Goal: Task Accomplishment & Management: Manage account settings

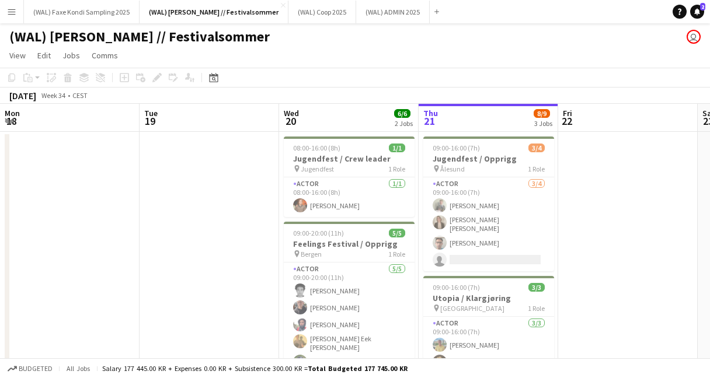
scroll to position [0, 236]
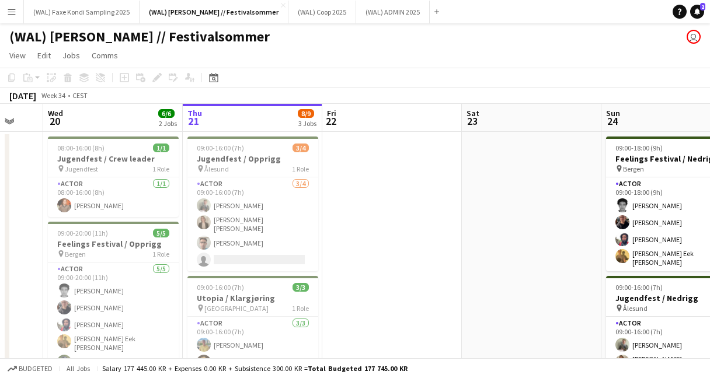
click at [14, 13] on app-icon "Menu" at bounding box center [11, 11] width 9 height 9
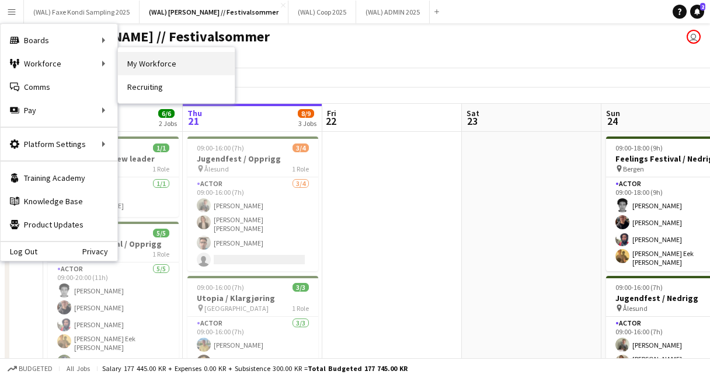
click at [153, 68] on link "My Workforce" at bounding box center [176, 63] width 117 height 23
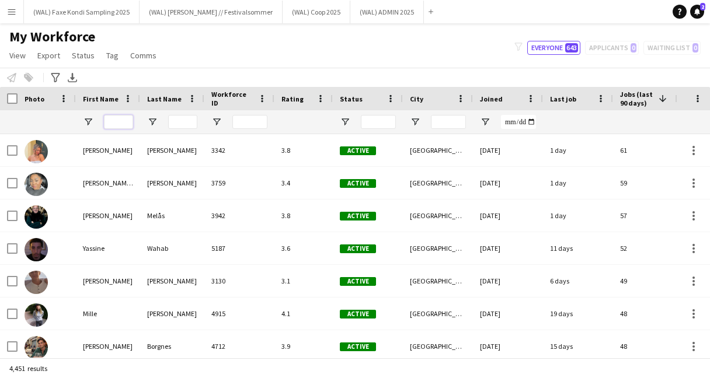
click at [116, 127] on input "First Name Filter Input" at bounding box center [118, 122] width 29 height 14
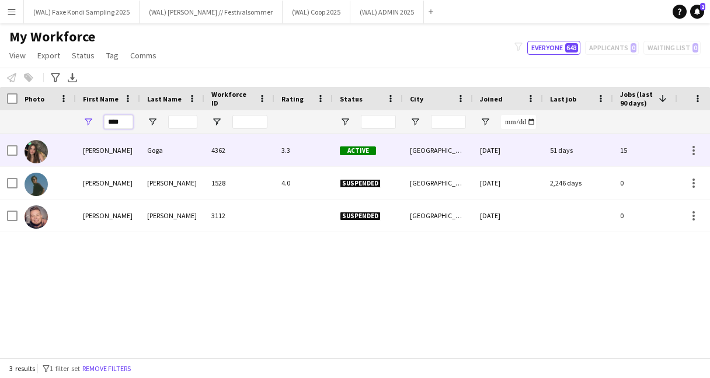
type input "****"
click at [126, 158] on div "[PERSON_NAME]" at bounding box center [108, 150] width 64 height 32
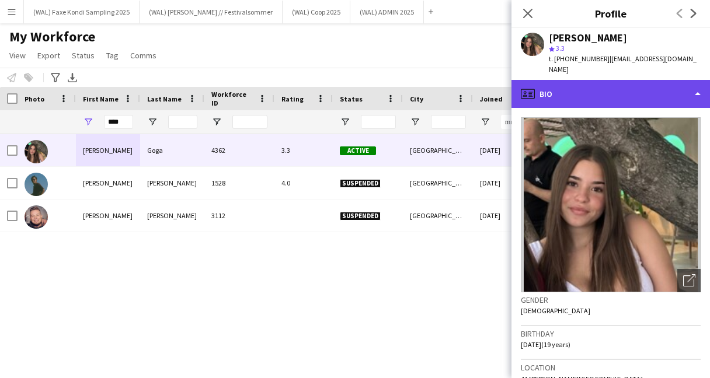
click at [611, 92] on div "profile Bio" at bounding box center [610, 94] width 199 height 28
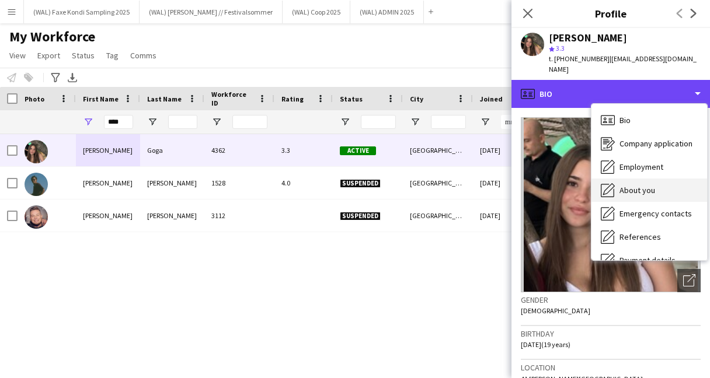
scroll to position [110, 0]
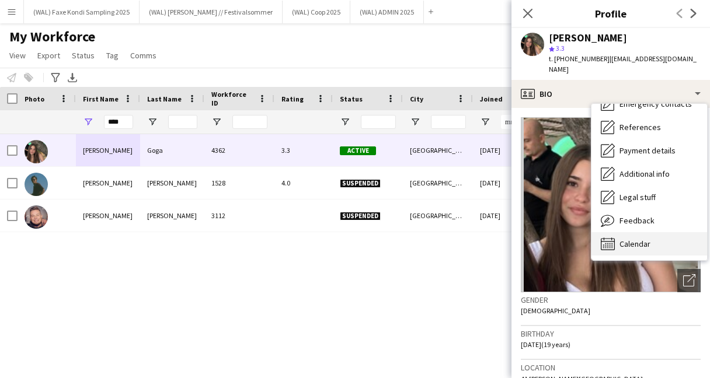
click at [624, 239] on span "Calendar" at bounding box center [634, 244] width 31 height 11
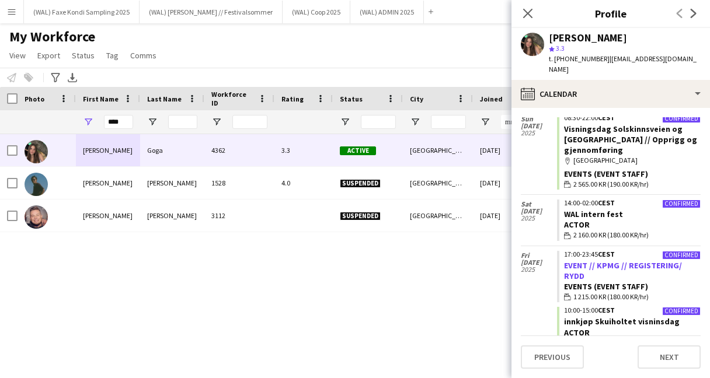
scroll to position [3857, 0]
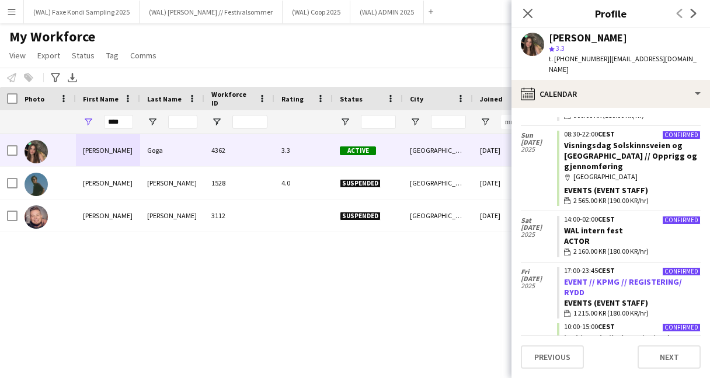
click at [643, 277] on link "EVENT // KPMG // REGISTERING/ RYDD" at bounding box center [623, 287] width 118 height 21
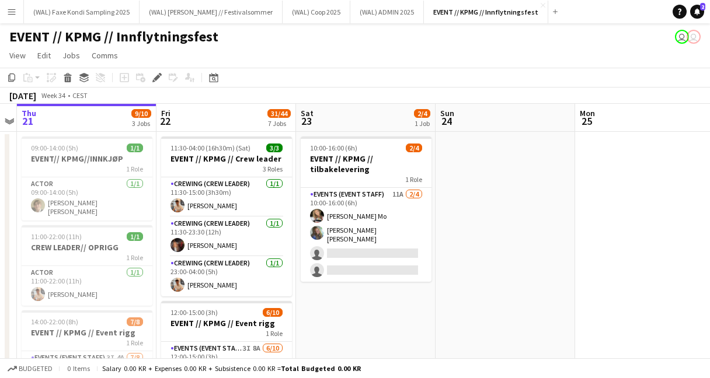
click at [411, 72] on app-toolbar "Copy Paste Paste Command V Paste with crew Command Shift V Paste linked Job [GE…" at bounding box center [355, 78] width 710 height 20
click at [541, 6] on app-icon "Close" at bounding box center [543, 5] width 5 height 5
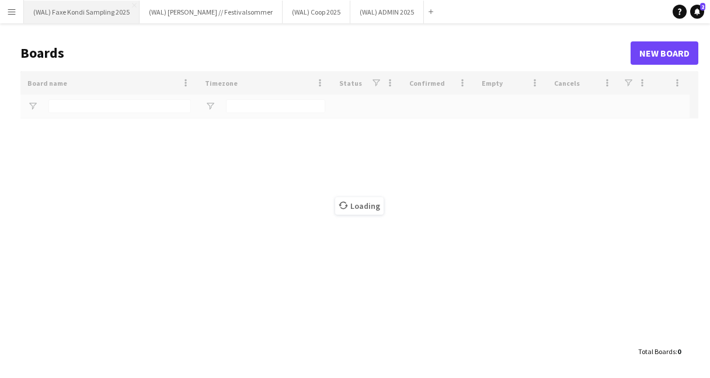
type input "****"
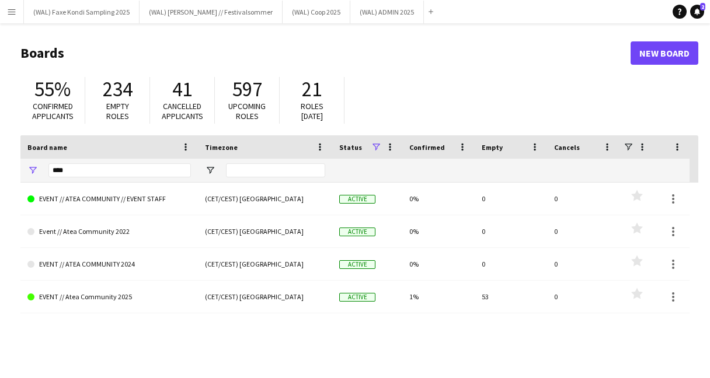
click at [7, 9] on app-icon "Menu" at bounding box center [11, 11] width 9 height 9
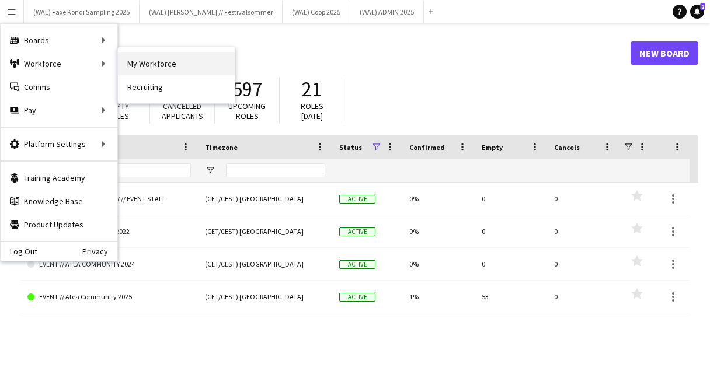
click at [148, 58] on link "My Workforce" at bounding box center [176, 63] width 117 height 23
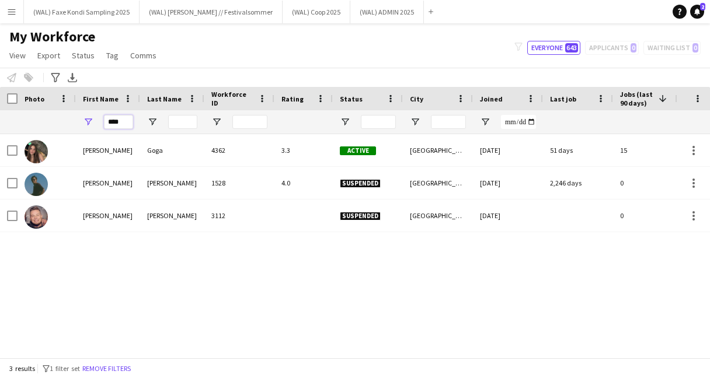
click at [127, 125] on input "****" at bounding box center [118, 122] width 29 height 14
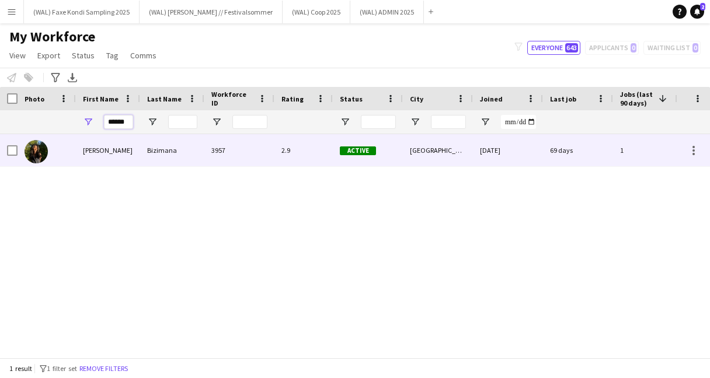
type input "******"
click at [144, 142] on div "Bizimana" at bounding box center [172, 150] width 64 height 32
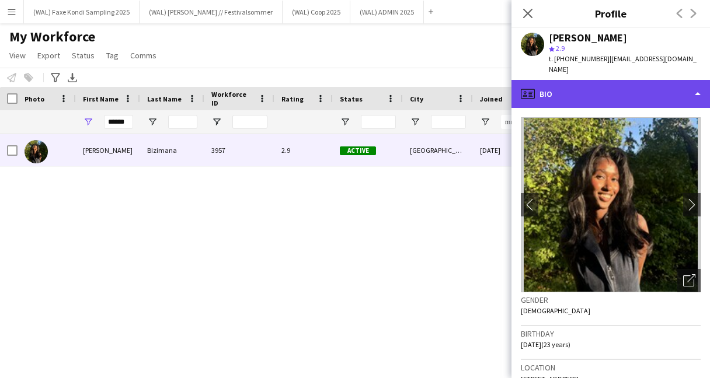
click at [599, 80] on div "profile Bio" at bounding box center [610, 94] width 199 height 28
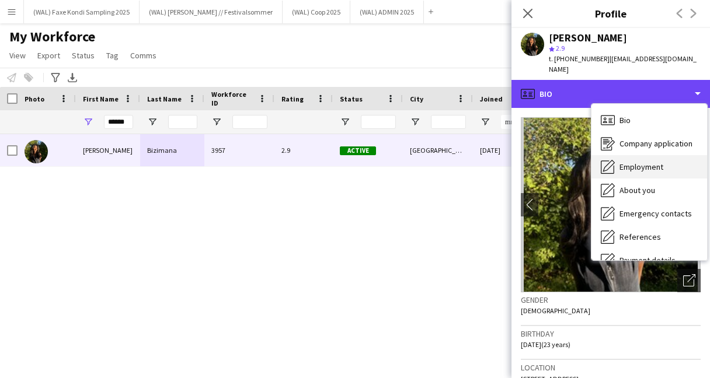
scroll to position [110, 0]
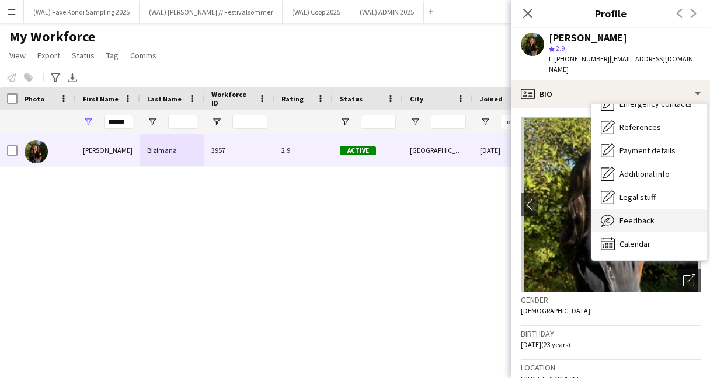
click at [625, 215] on span "Feedback" at bounding box center [636, 220] width 35 height 11
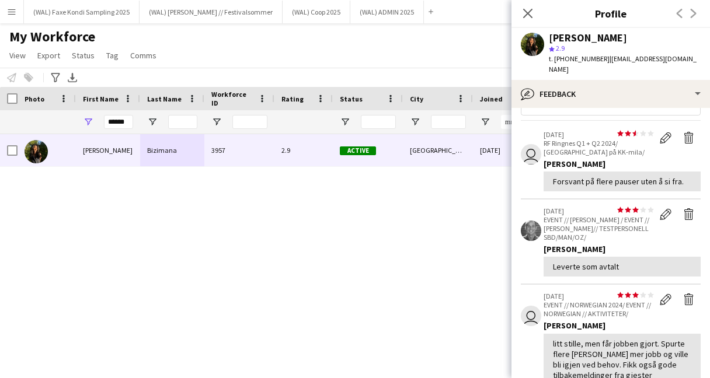
scroll to position [0, 0]
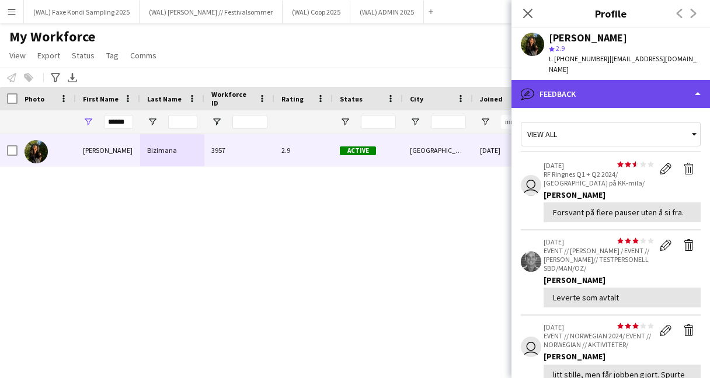
click at [601, 86] on div "bubble-pencil Feedback" at bounding box center [610, 94] width 199 height 28
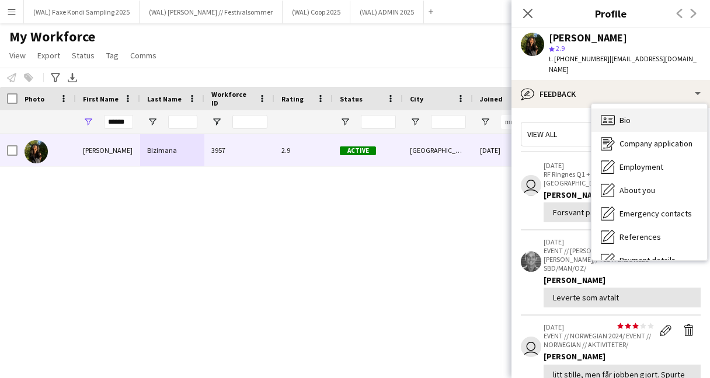
click at [618, 115] on div "Bio Bio" at bounding box center [649, 120] width 116 height 23
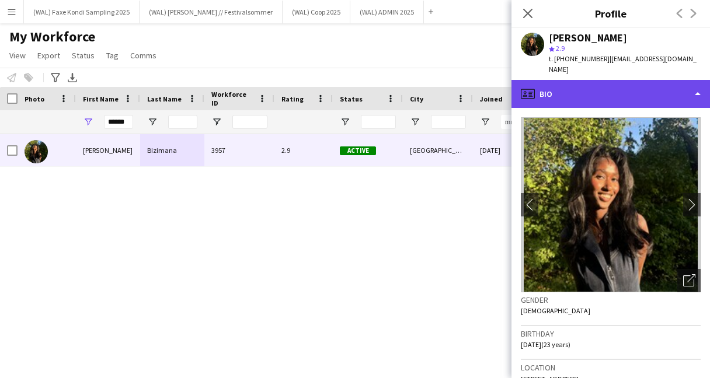
click at [577, 92] on div "profile Bio" at bounding box center [610, 94] width 199 height 28
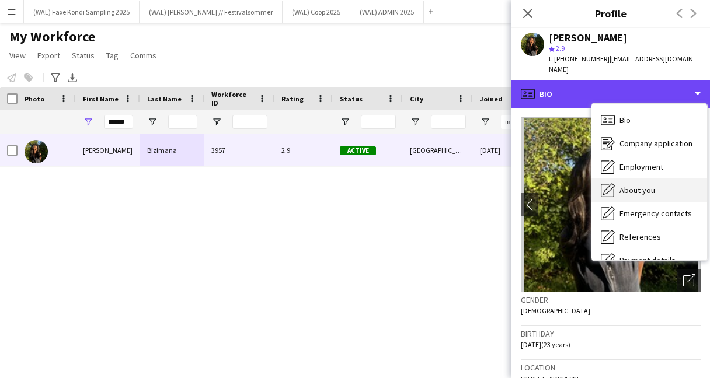
scroll to position [110, 0]
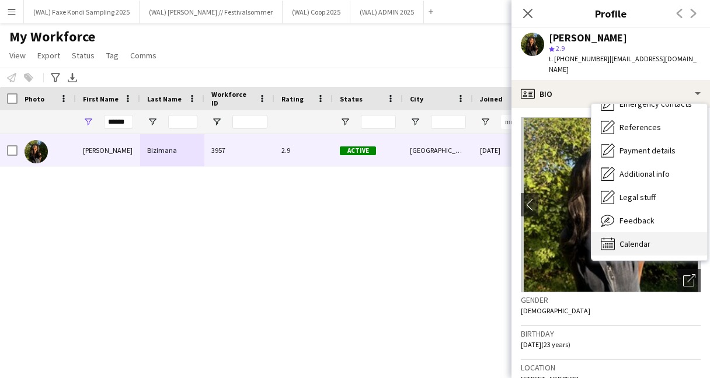
click at [626, 239] on span "Calendar" at bounding box center [634, 244] width 31 height 11
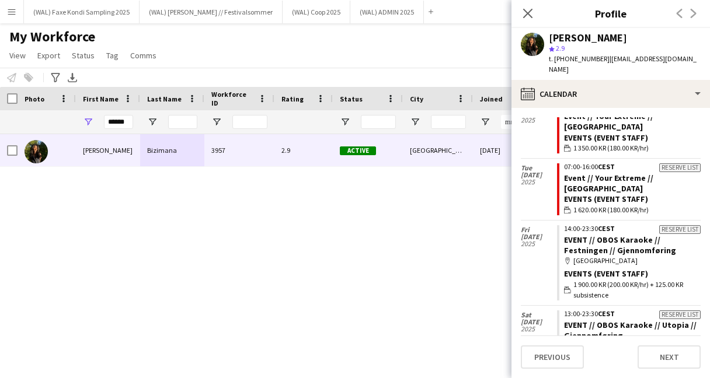
scroll to position [0, 0]
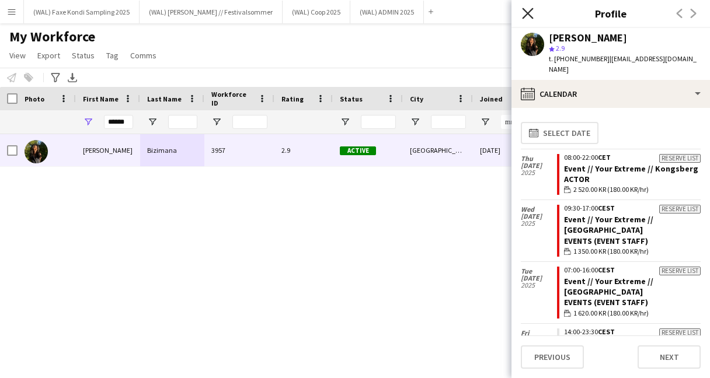
click at [524, 12] on icon "Close pop-in" at bounding box center [527, 13] width 11 height 11
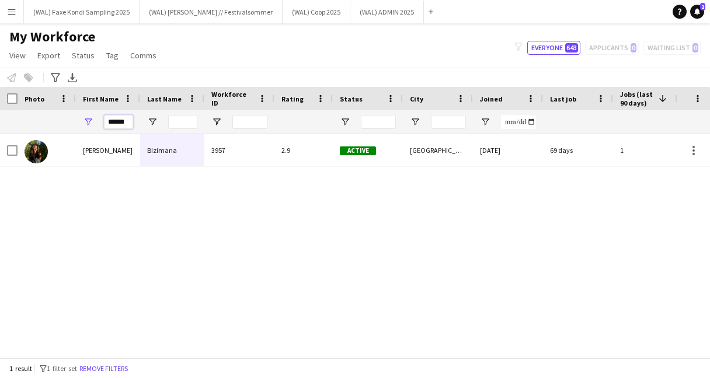
click at [121, 124] on input "******" at bounding box center [118, 122] width 29 height 14
